Goal: Information Seeking & Learning: Learn about a topic

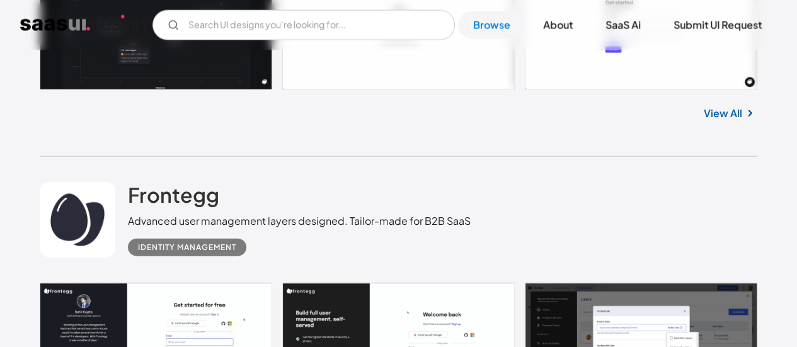
scroll to position [3970, 0]
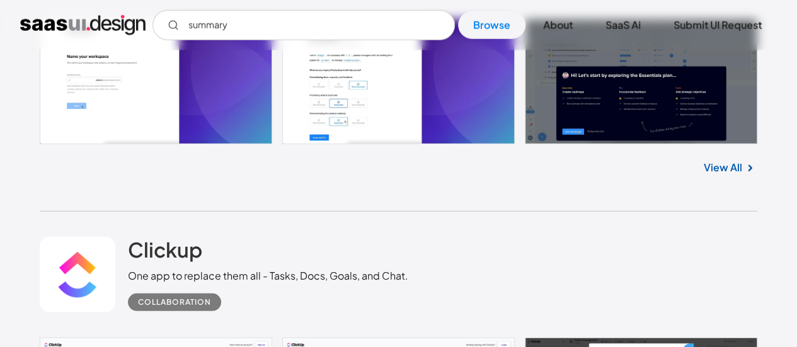
scroll to position [8886, 0]
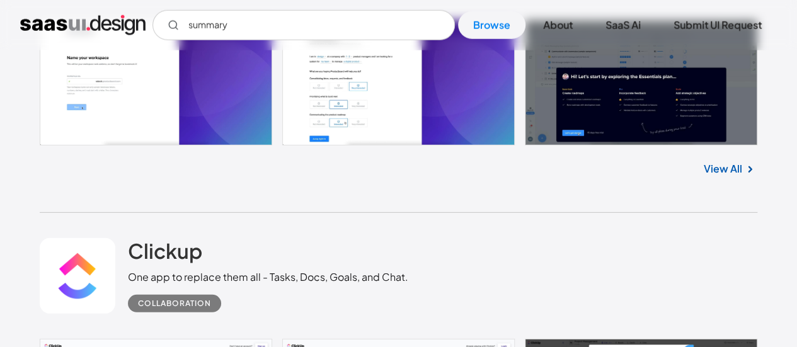
click at [377, 103] on link at bounding box center [399, 83] width 718 height 126
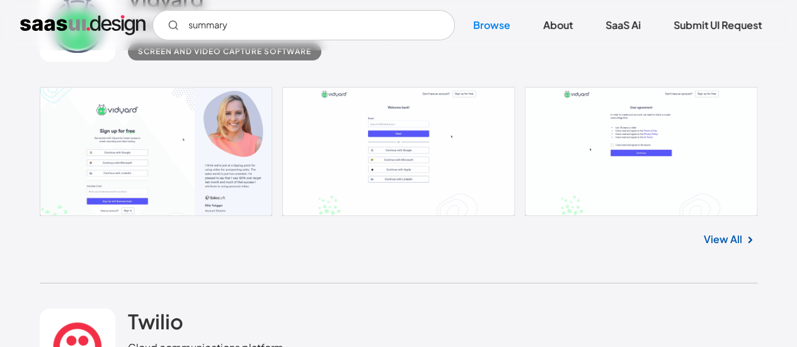
scroll to position [9474, 0]
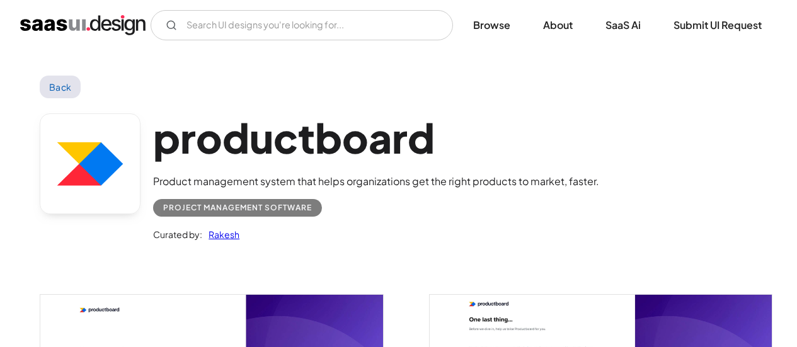
scroll to position [252, 0]
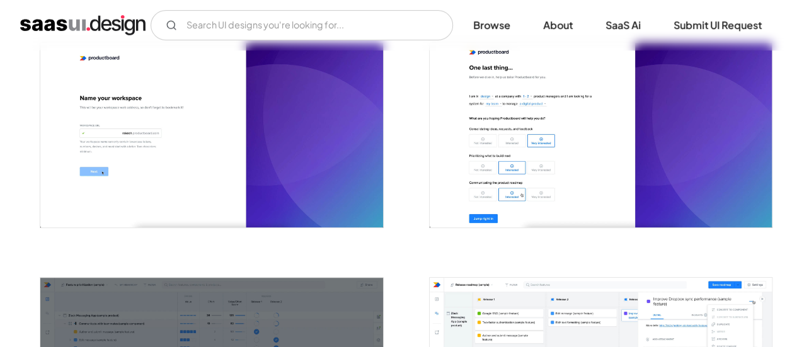
click at [555, 204] on img "open lightbox" at bounding box center [601, 135] width 342 height 185
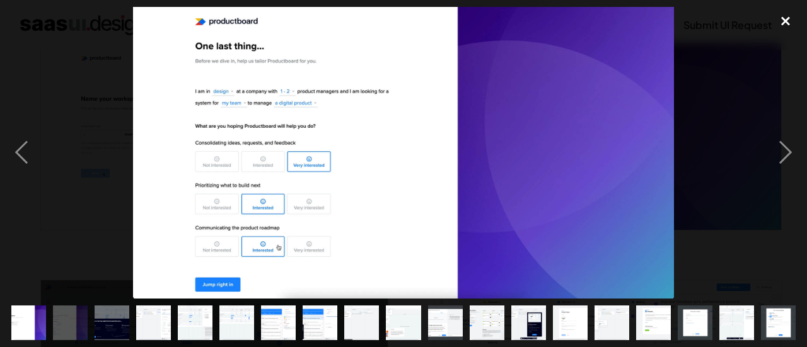
click at [790, 21] on div "close lightbox" at bounding box center [785, 21] width 43 height 28
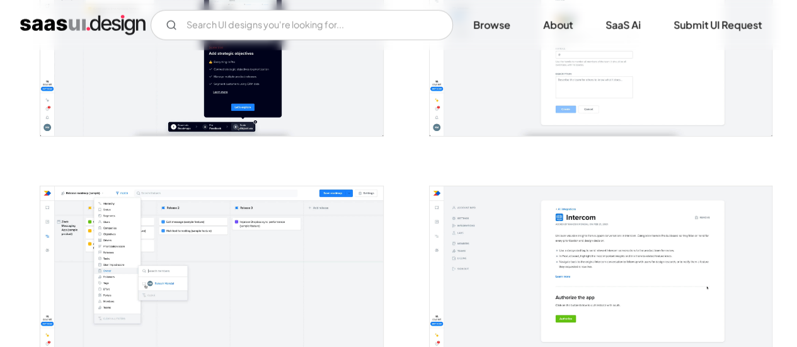
scroll to position [1765, 0]
